Goal: Check status: Check status

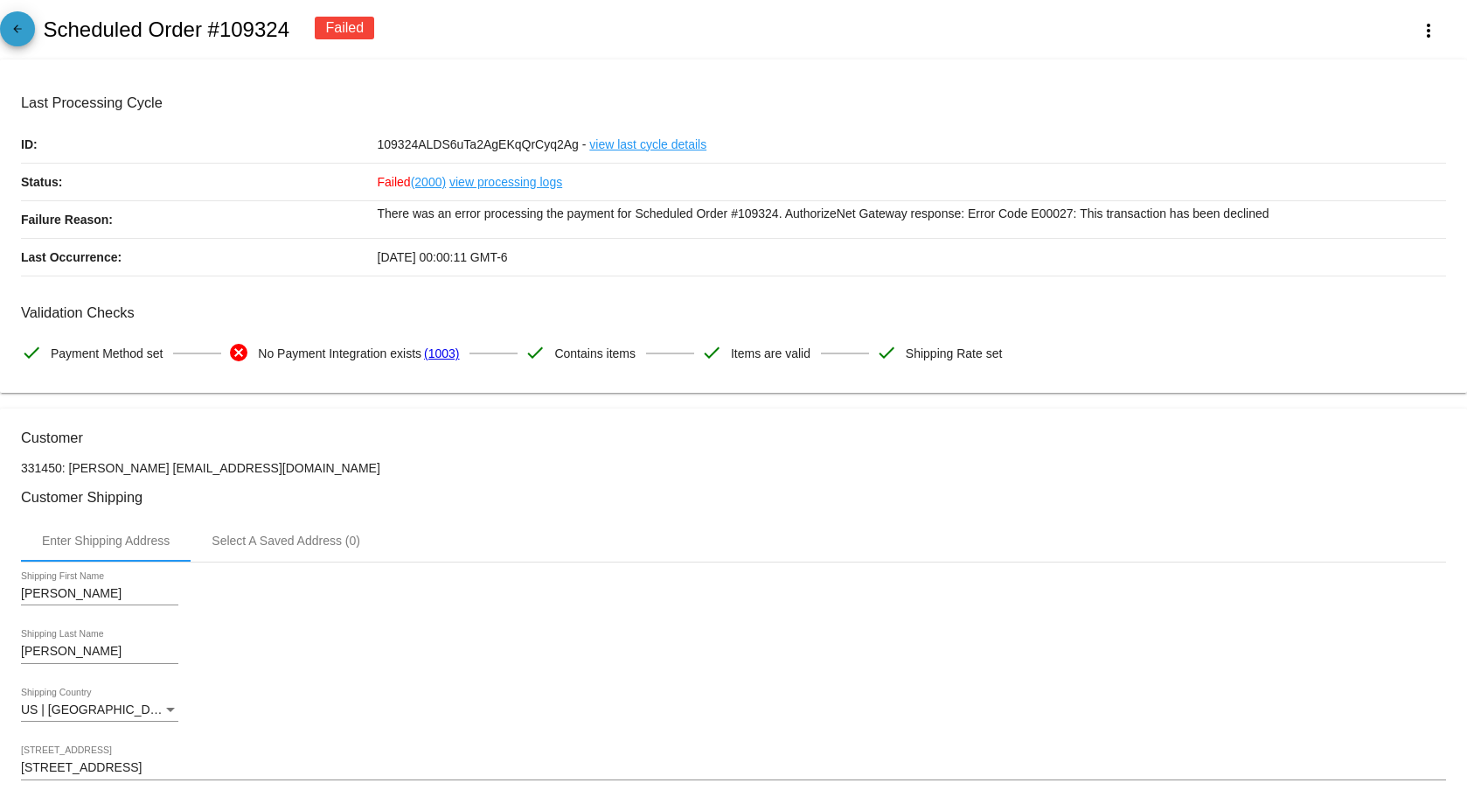
click at [10, 34] on mat-icon "arrow_back" at bounding box center [17, 33] width 21 height 21
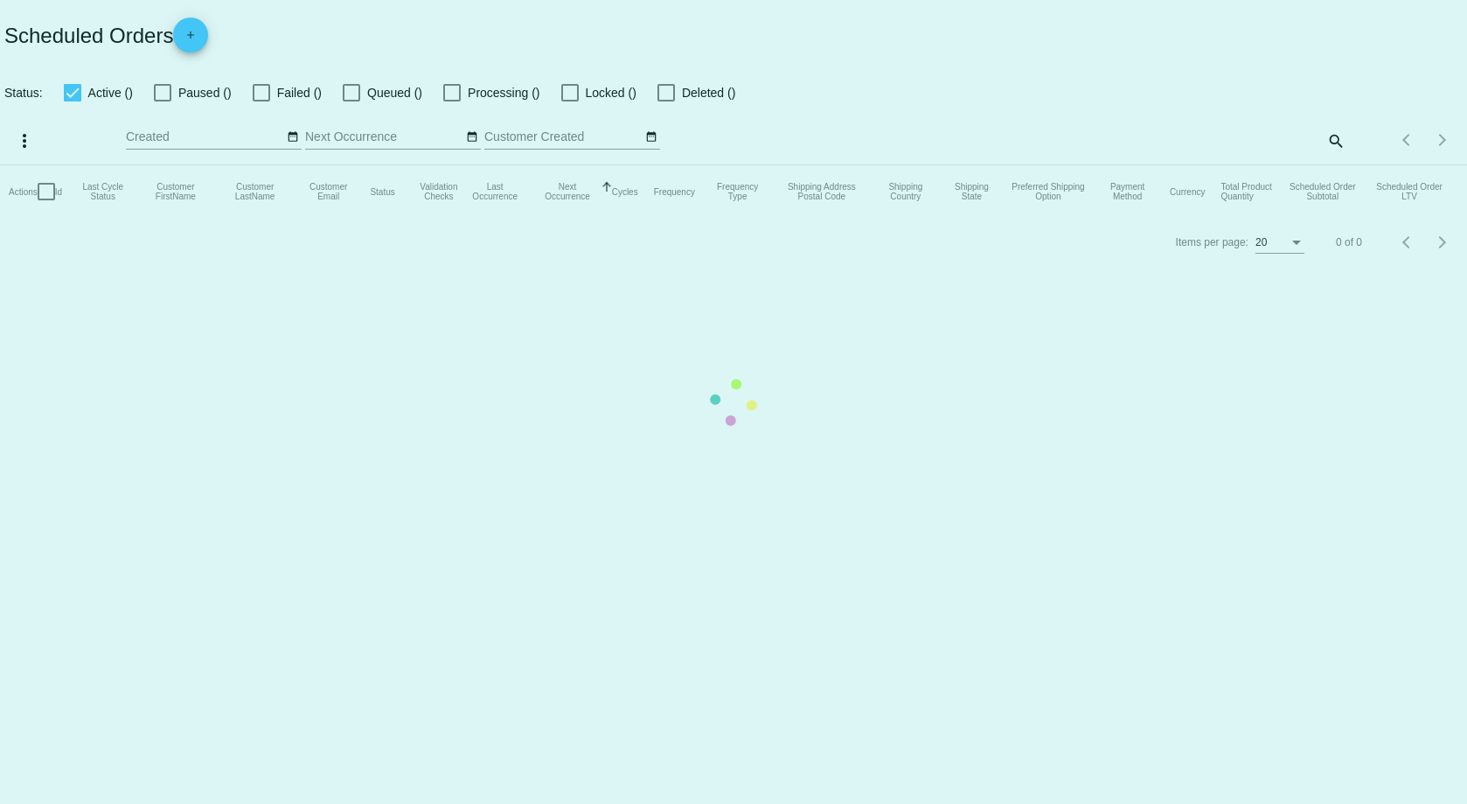
checkbox input "true"
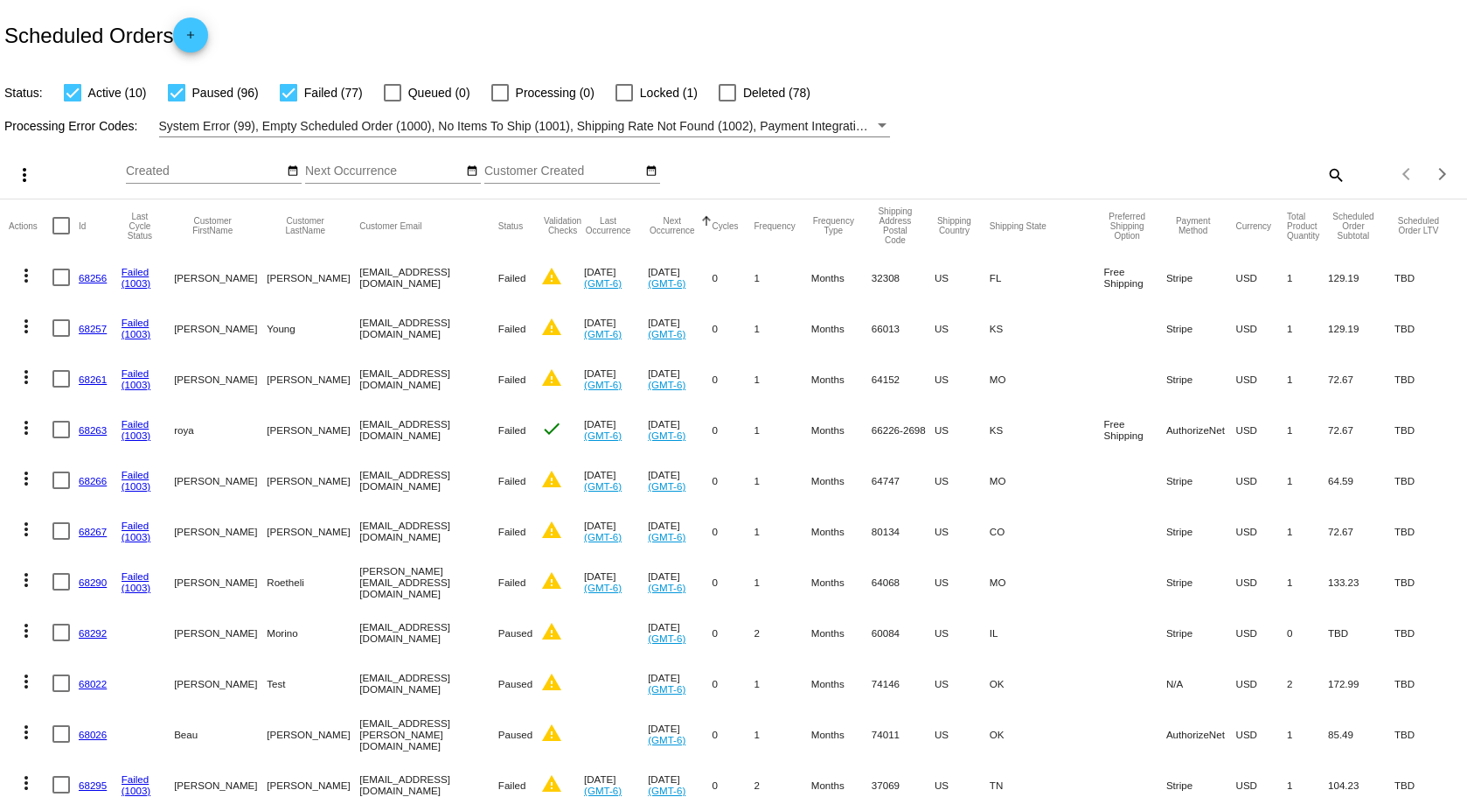
click at [696, 221] on button "Next Occurrence" at bounding box center [672, 225] width 48 height 19
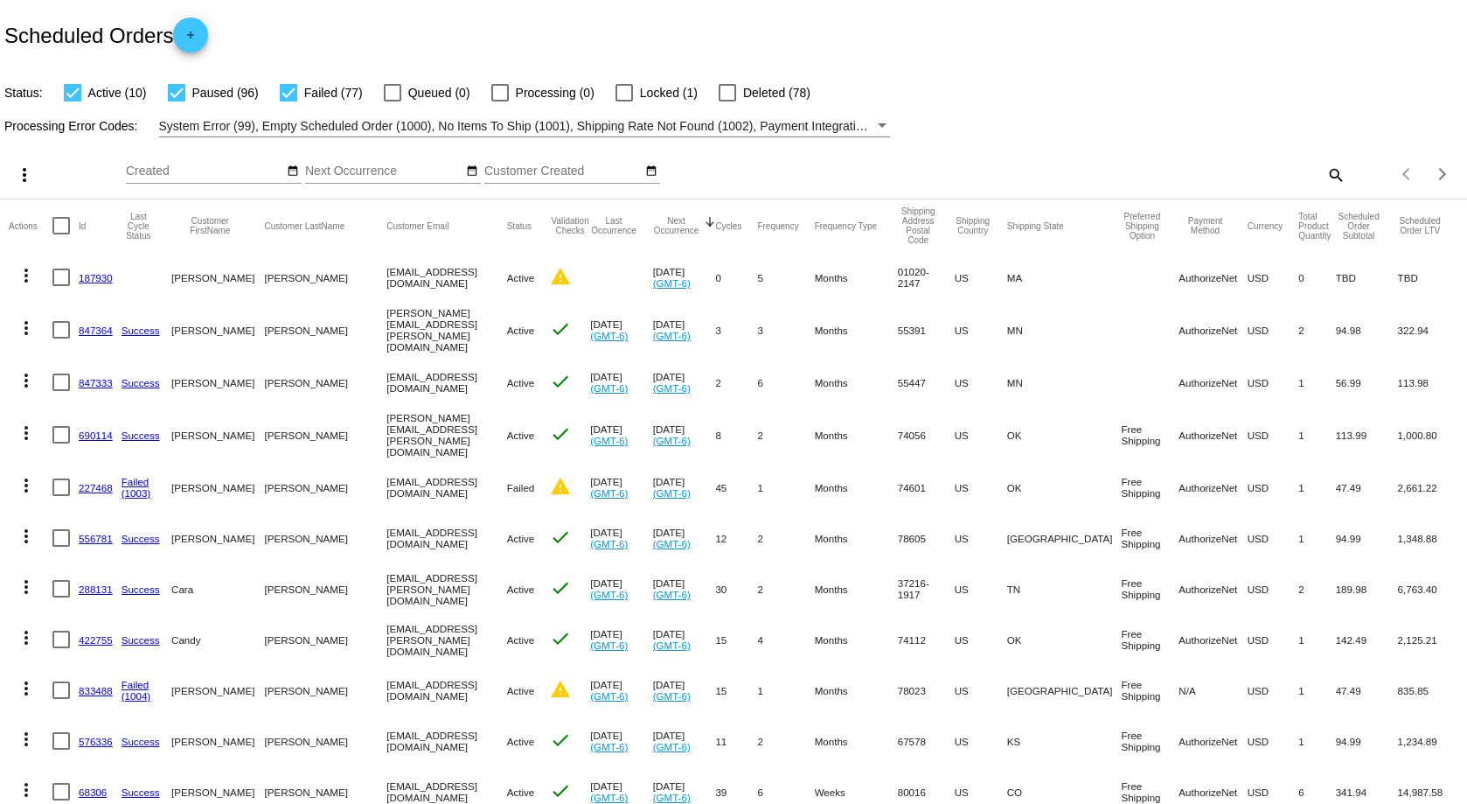
click at [1325, 182] on mat-icon "search" at bounding box center [1335, 174] width 21 height 27
click at [1058, 173] on input "Search" at bounding box center [1162, 171] width 366 height 14
type input "[PERSON_NAME]"
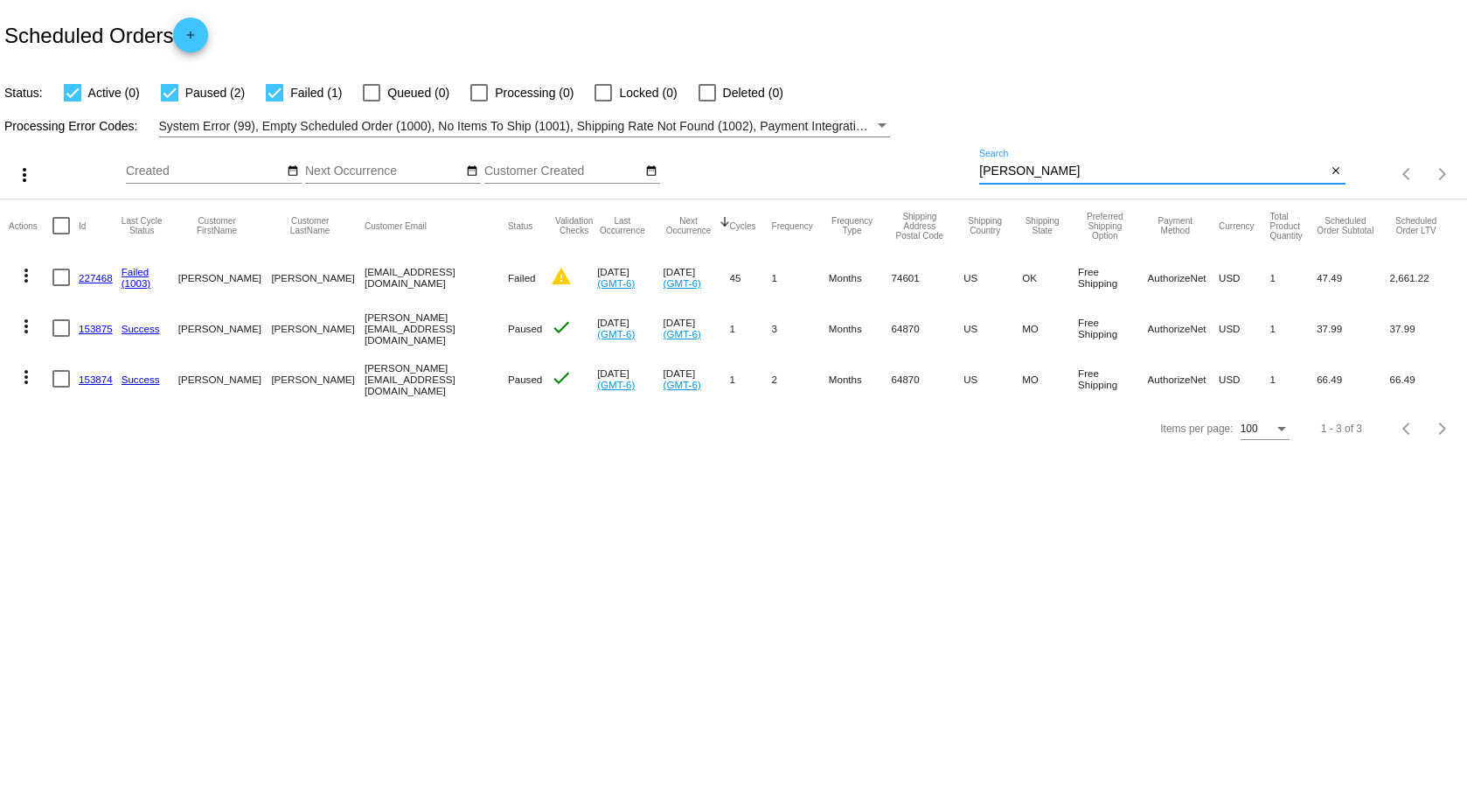
click at [975, 645] on body "Scheduled Orders add Status: Active (0) Paused (2) Failed (1) Queued (0) Proces…" at bounding box center [733, 402] width 1467 height 804
click at [1341, 171] on mat-icon "close" at bounding box center [1336, 171] width 12 height 14
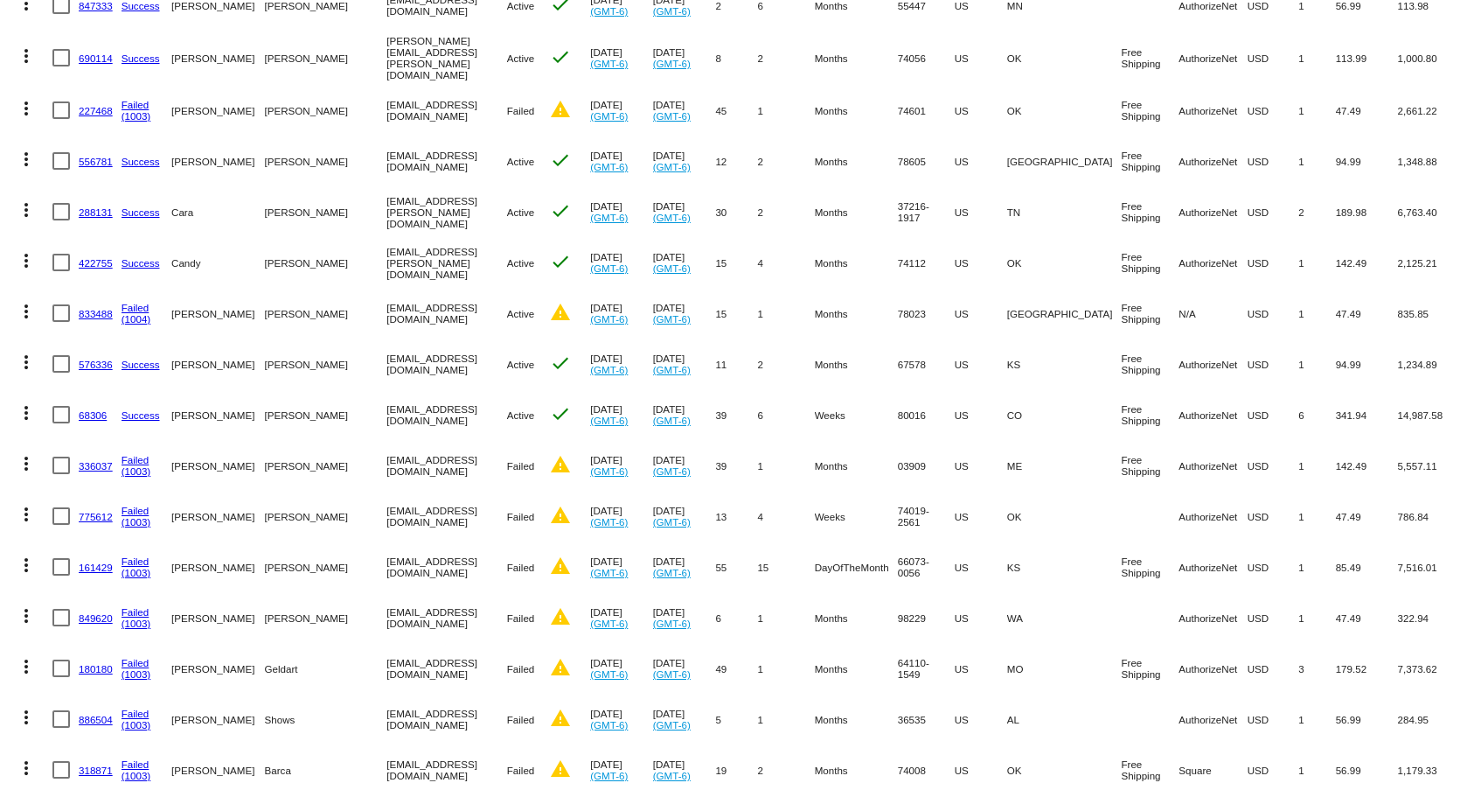
scroll to position [437, 0]
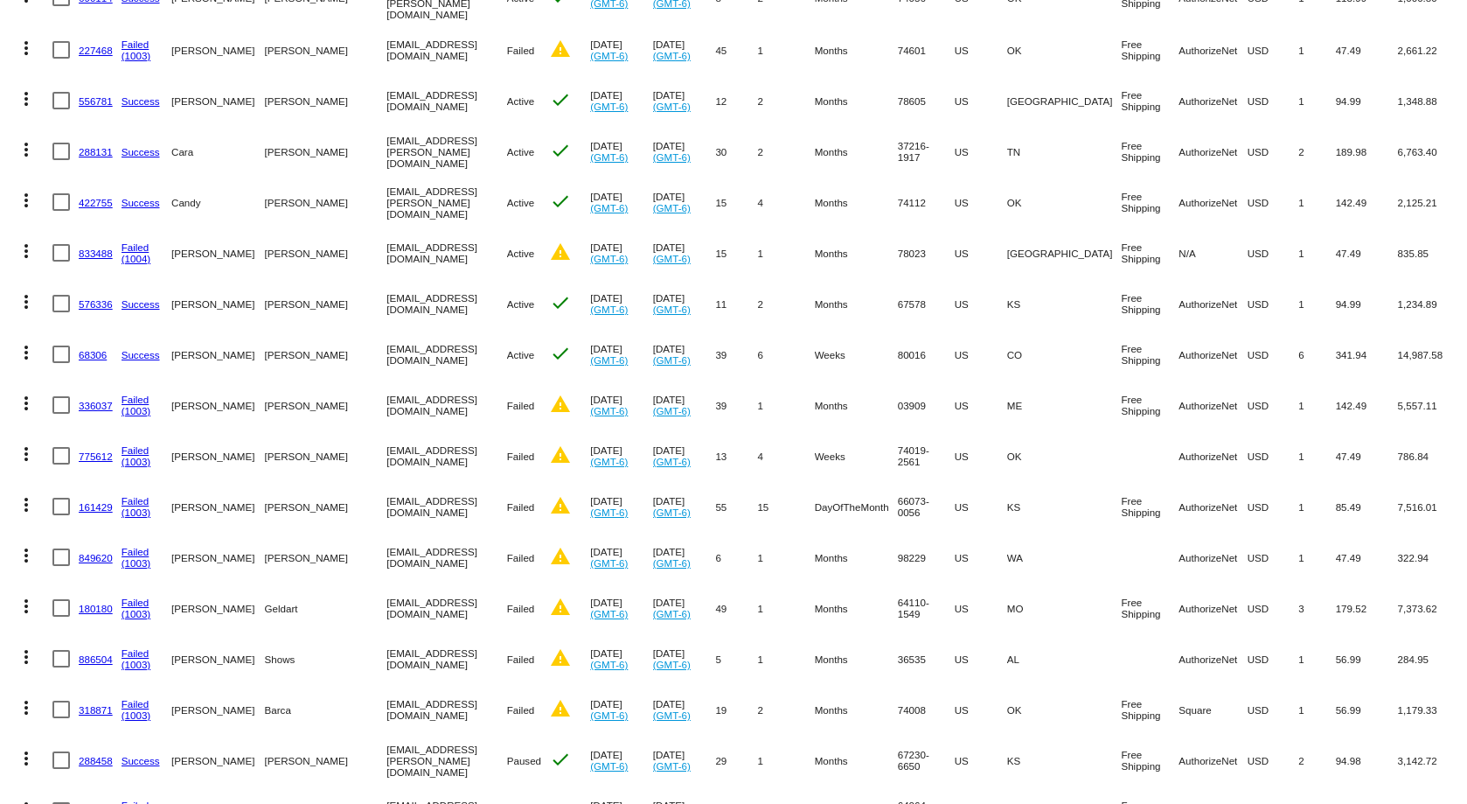
drag, startPoint x: 177, startPoint y: 396, endPoint x: 278, endPoint y: 402, distance: 101.6
click at [278, 402] on mat-row "more_vert 336037 Failed (1003) [PERSON_NAME] [EMAIL_ADDRESS][DOMAIN_NAME] Faile…" at bounding box center [734, 405] width 1450 height 51
copy mat-row "[PERSON_NAME]"
click at [401, 399] on mat-cell "[EMAIL_ADDRESS][DOMAIN_NAME]" at bounding box center [447, 405] width 120 height 51
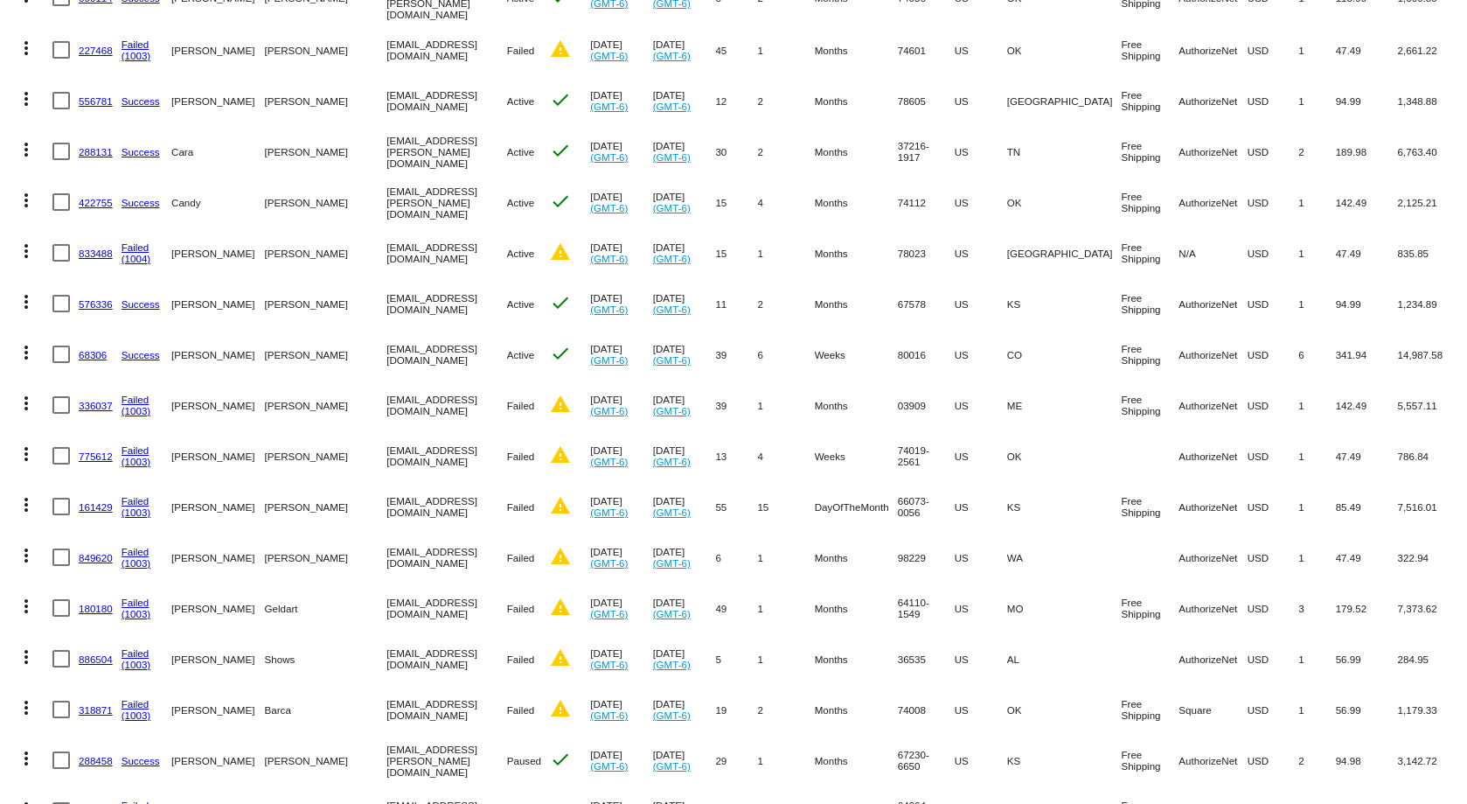
click at [401, 399] on mat-cell "[EMAIL_ADDRESS][DOMAIN_NAME]" at bounding box center [447, 405] width 120 height 51
copy mat-cell "[EMAIL_ADDRESS][DOMAIN_NAME]"
click at [94, 400] on link "336037" at bounding box center [96, 405] width 34 height 11
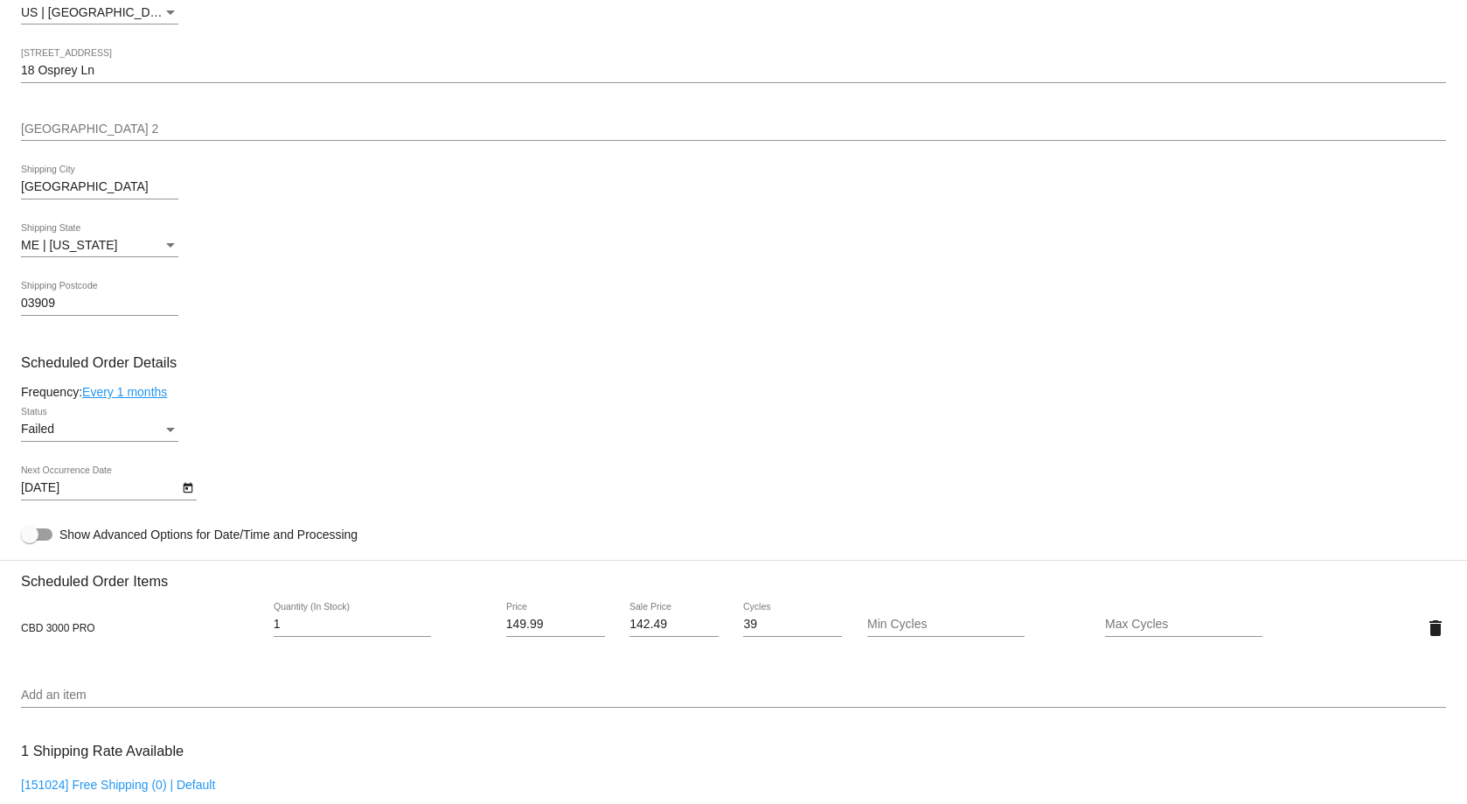
scroll to position [962, 0]
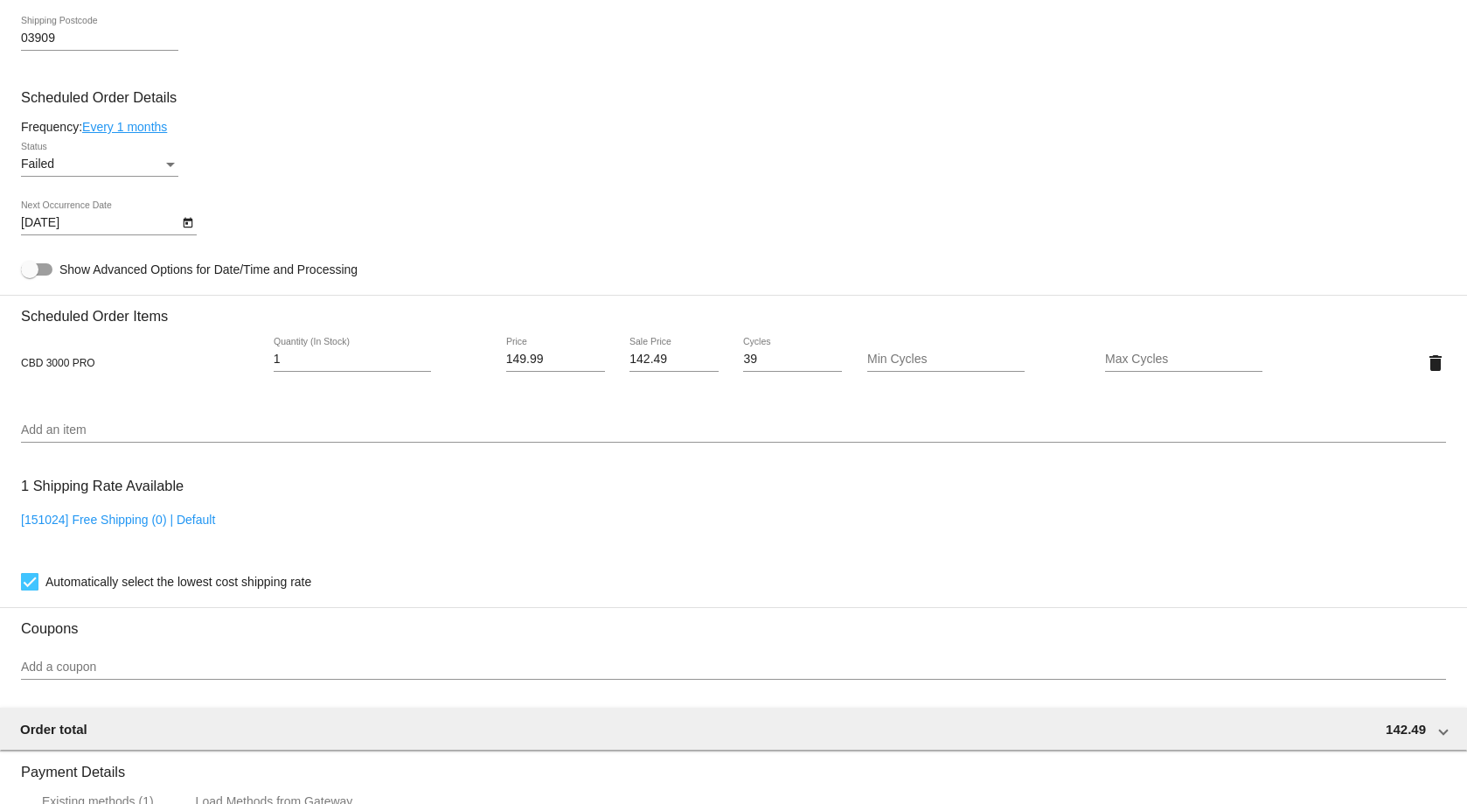
drag, startPoint x: 113, startPoint y: 358, endPoint x: 14, endPoint y: 359, distance: 98.8
click at [14, 359] on mat-card "Customer 1241257: [PERSON_NAME] [EMAIL_ADDRESS][DOMAIN_NAME] Customer Shipping …" at bounding box center [733, 320] width 1467 height 1749
copy span "CBD 3000 PRO"
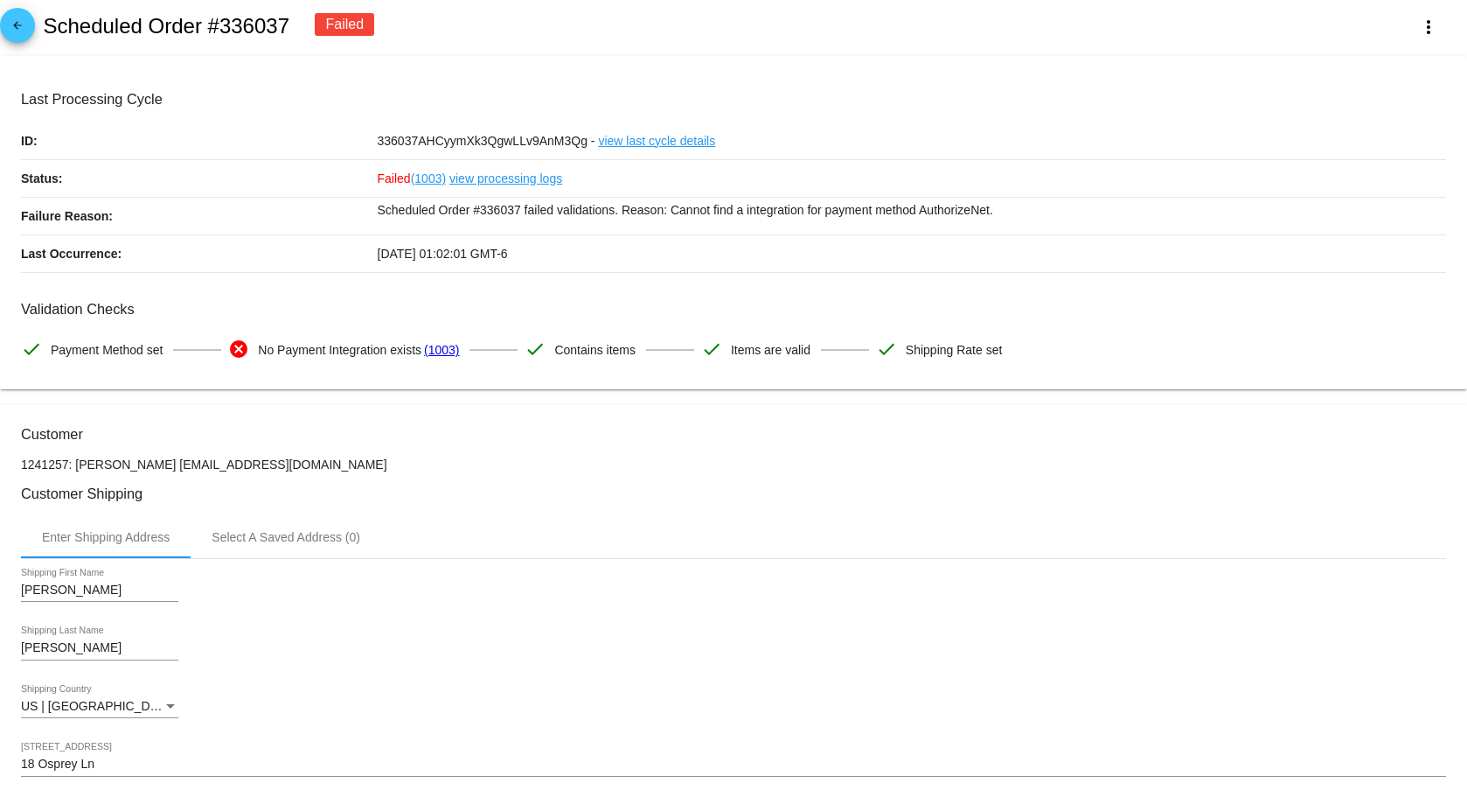
scroll to position [0, 0]
